Goal: Obtain resource: Obtain resource

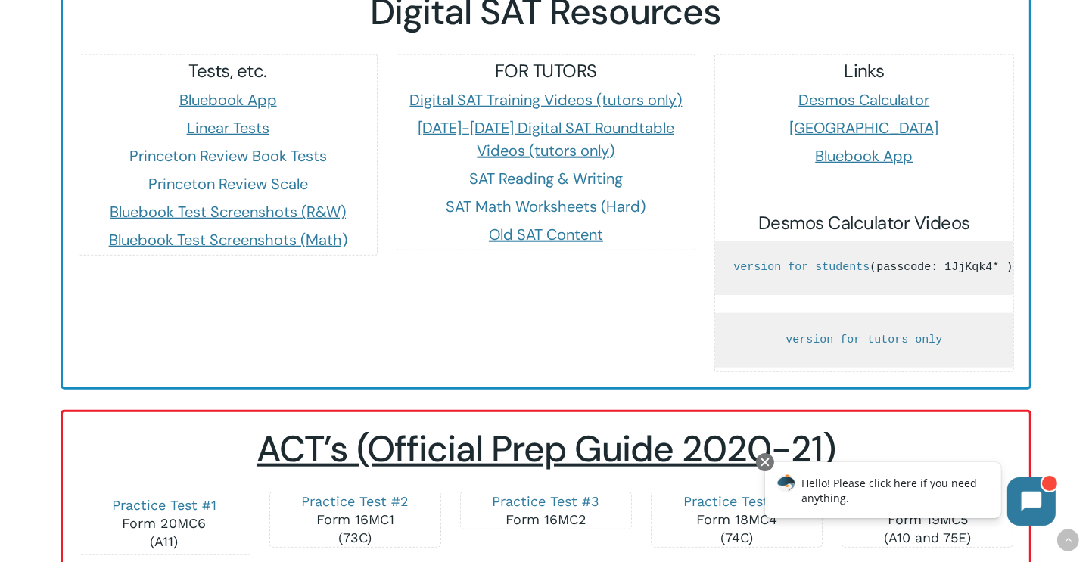
scroll to position [1452, 0]
click at [870, 260] on link "version for students" at bounding box center [801, 266] width 136 height 13
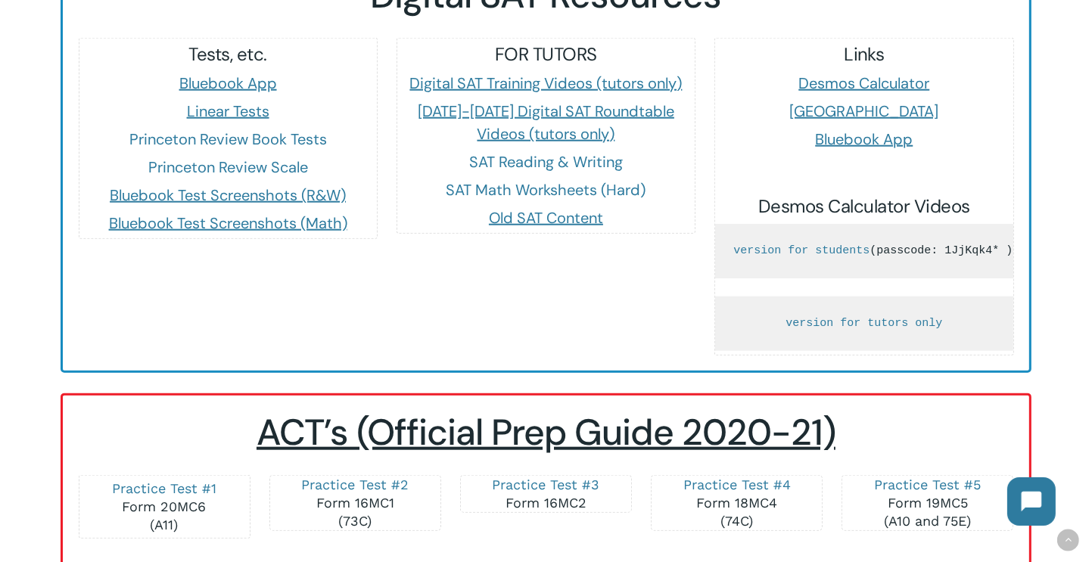
scroll to position [1470, 0]
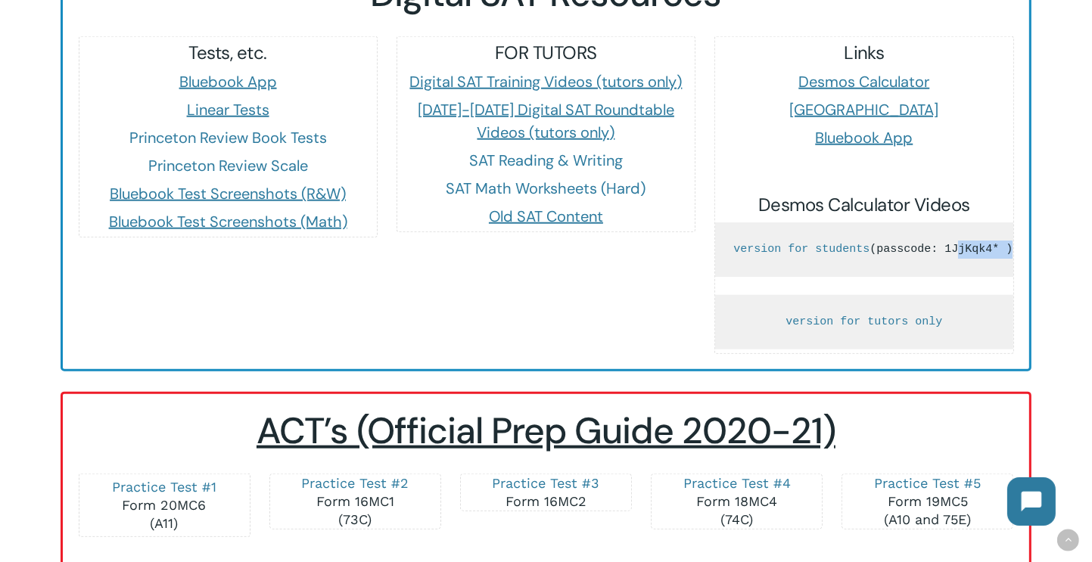
drag, startPoint x: 868, startPoint y: 247, endPoint x: 923, endPoint y: 247, distance: 55.2
click at [923, 247] on pre "version for students (passcode: 1JjKqk4* )" at bounding box center [863, 249] width 297 height 54
copy pre "1JjKqk4*"
